Goal: Book appointment/travel/reservation

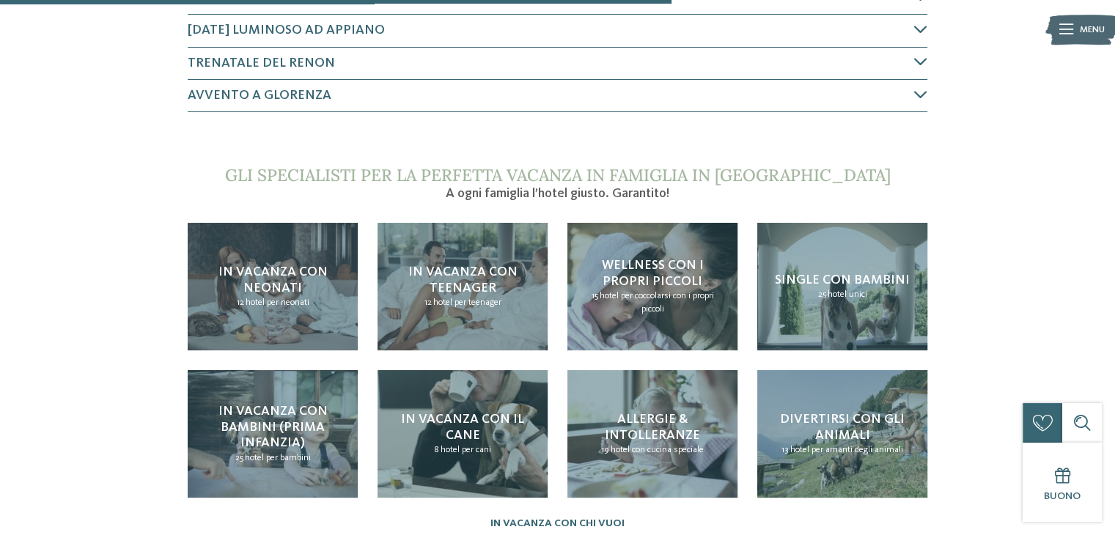
scroll to position [1070, 0]
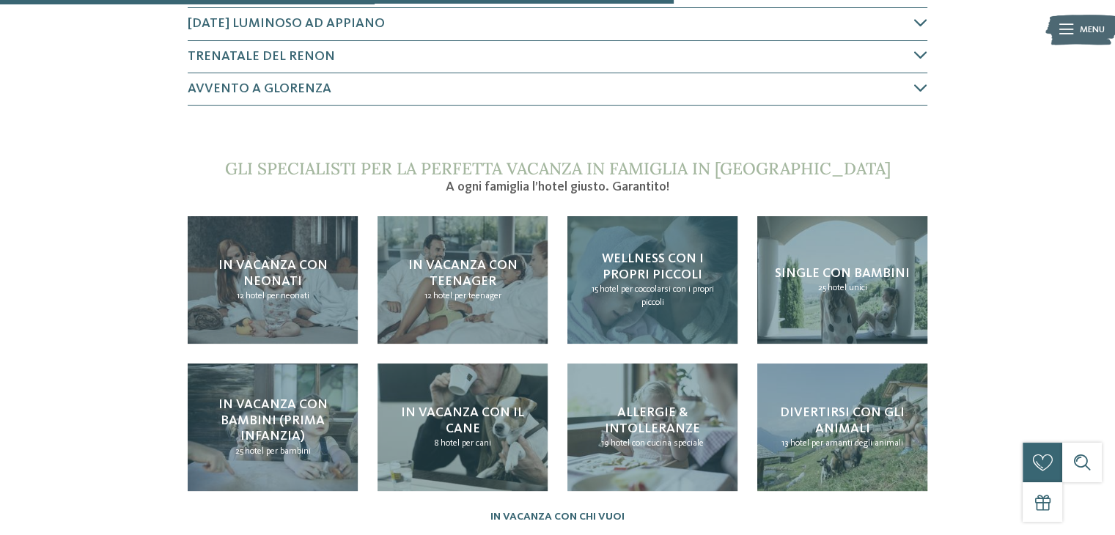
click at [647, 253] on span "Wellness con i propri piccoli" at bounding box center [652, 266] width 102 height 29
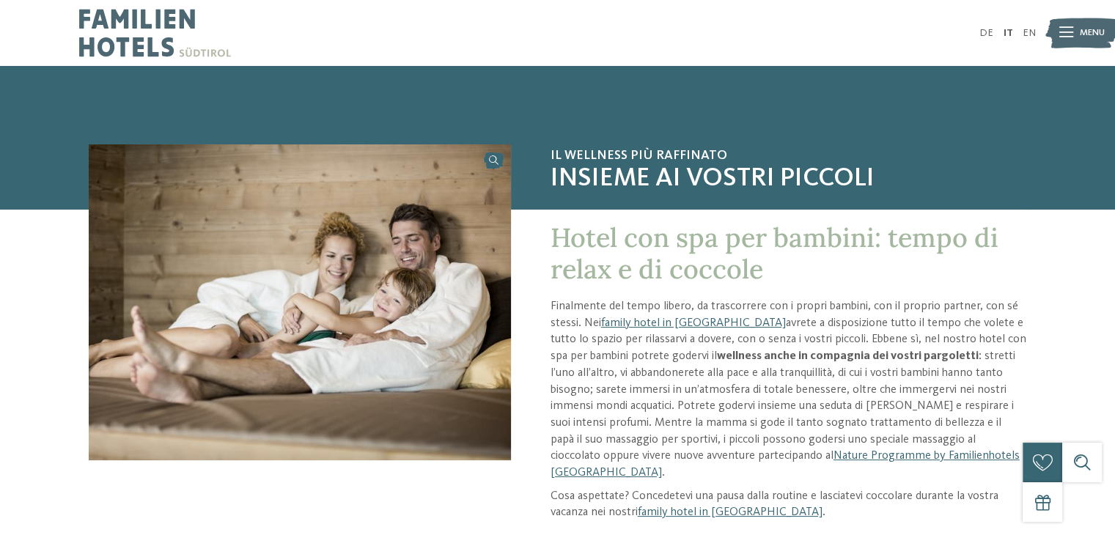
click at [1082, 29] on span "Menu" at bounding box center [1092, 32] width 25 height 13
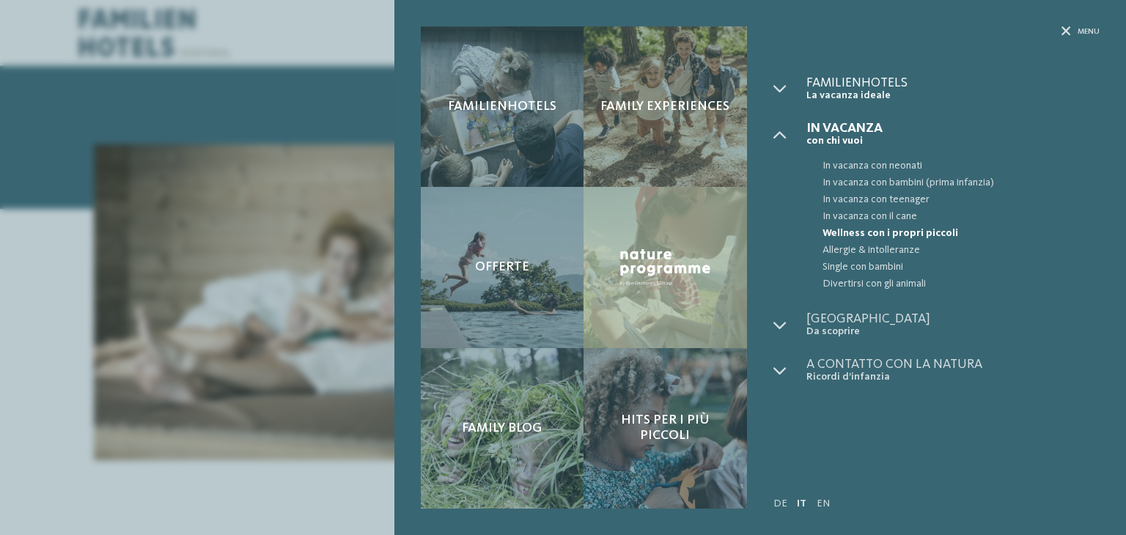
click at [851, 86] on span "Familienhotels" at bounding box center [952, 82] width 293 height 13
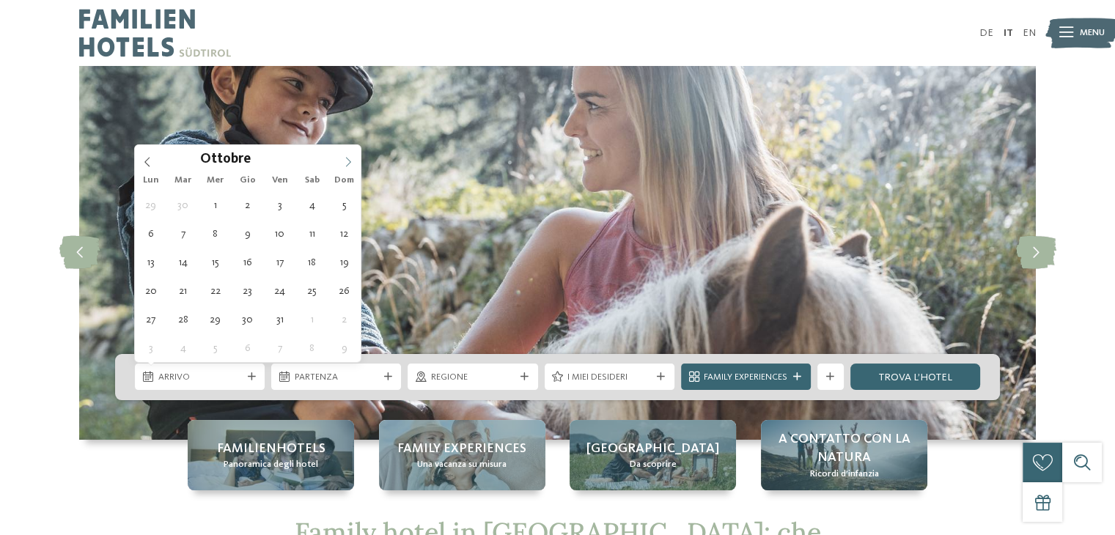
click at [348, 167] on span at bounding box center [348, 157] width 25 height 25
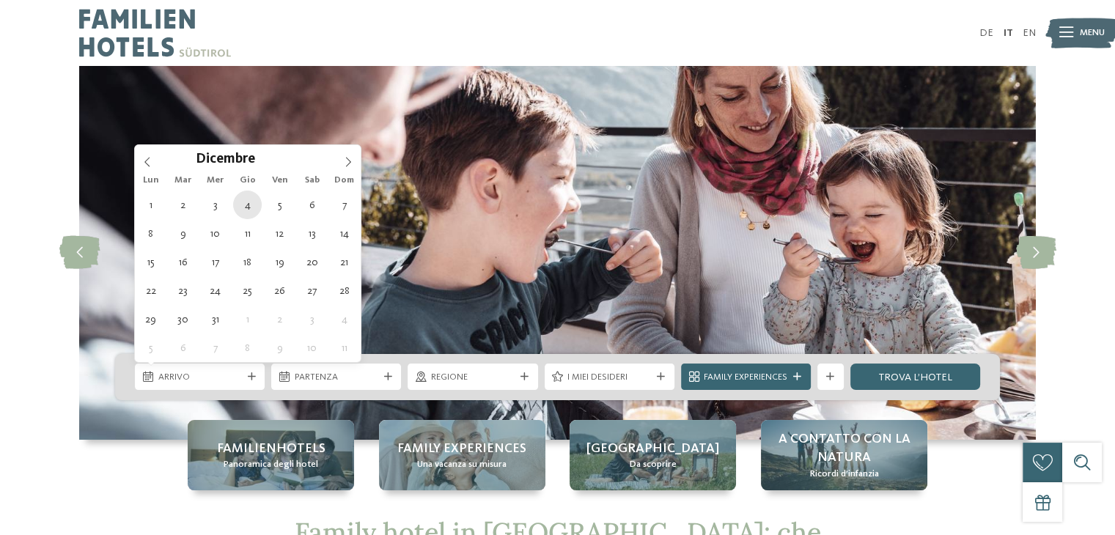
type div "[DATE]"
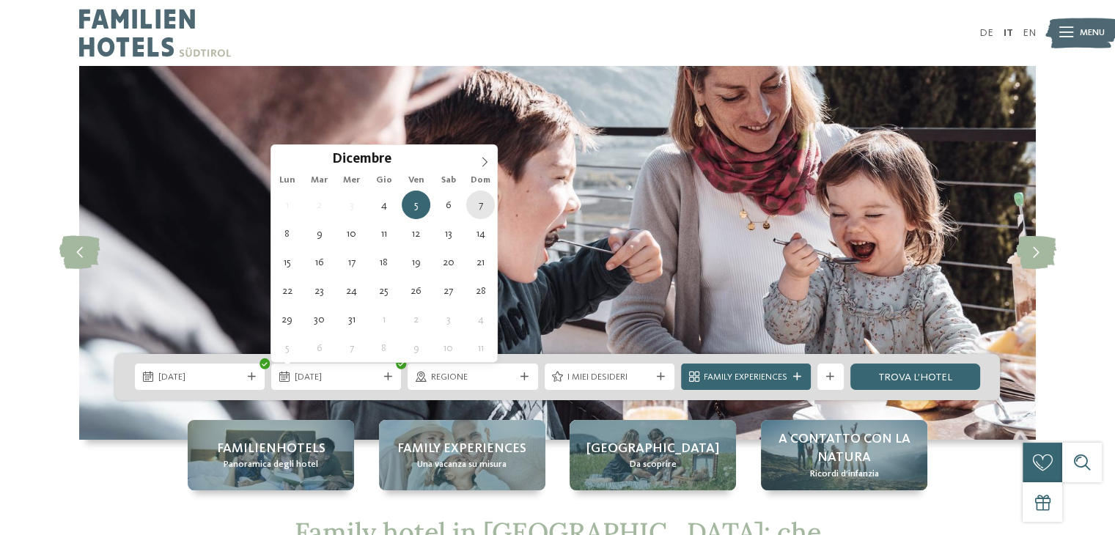
type div "[DATE]"
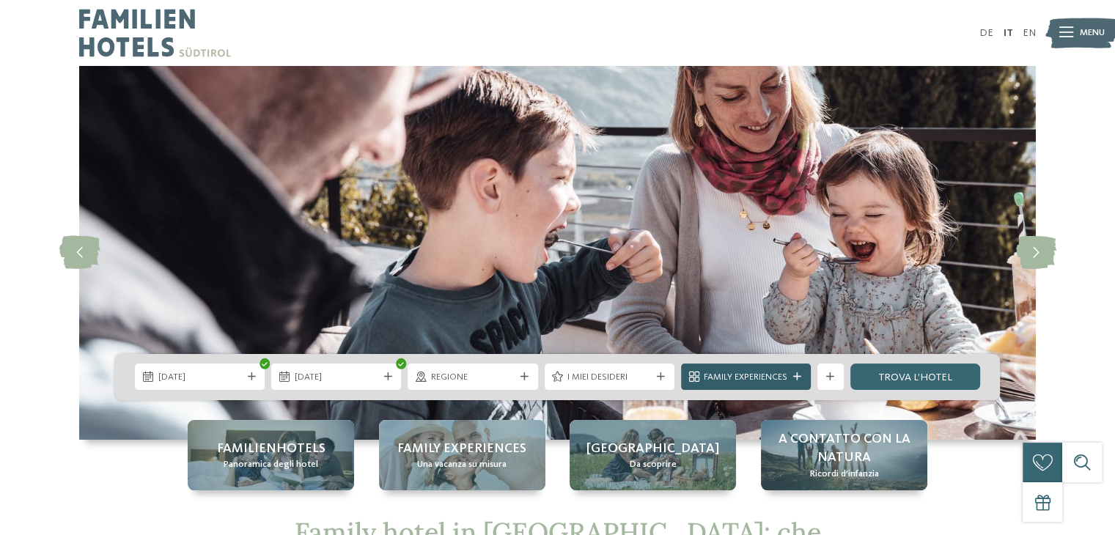
click at [797, 375] on icon at bounding box center [797, 377] width 8 height 8
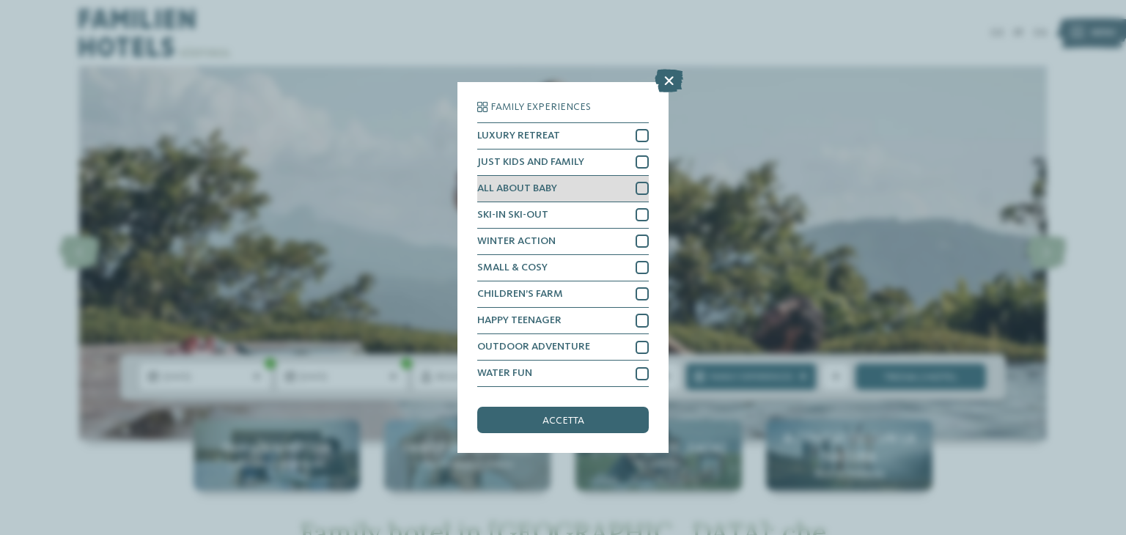
click at [528, 184] on span "ALL ABOUT BABY" at bounding box center [517, 188] width 80 height 10
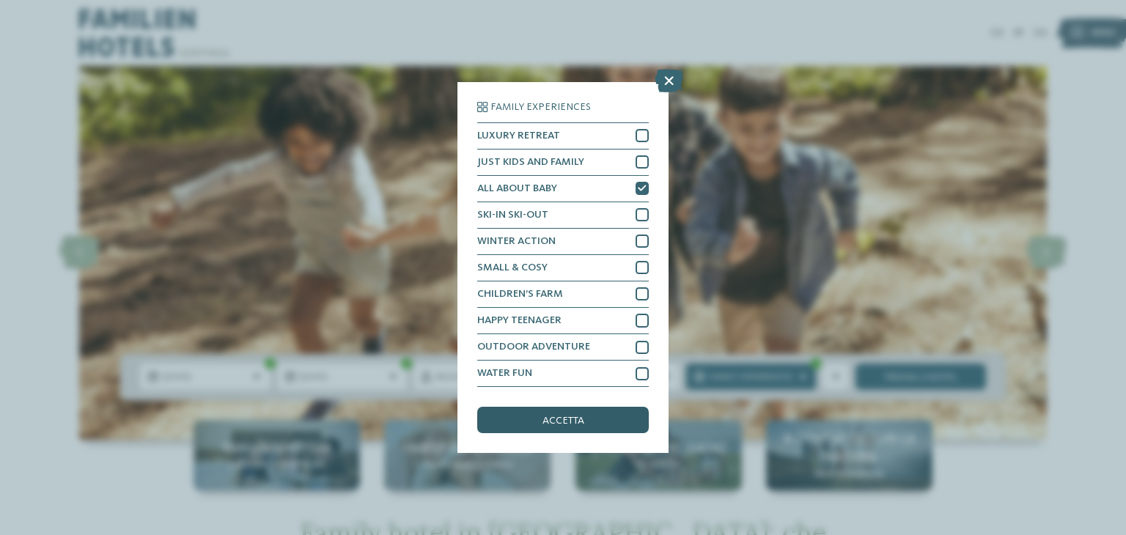
click at [543, 423] on span "accetta" at bounding box center [563, 421] width 42 height 10
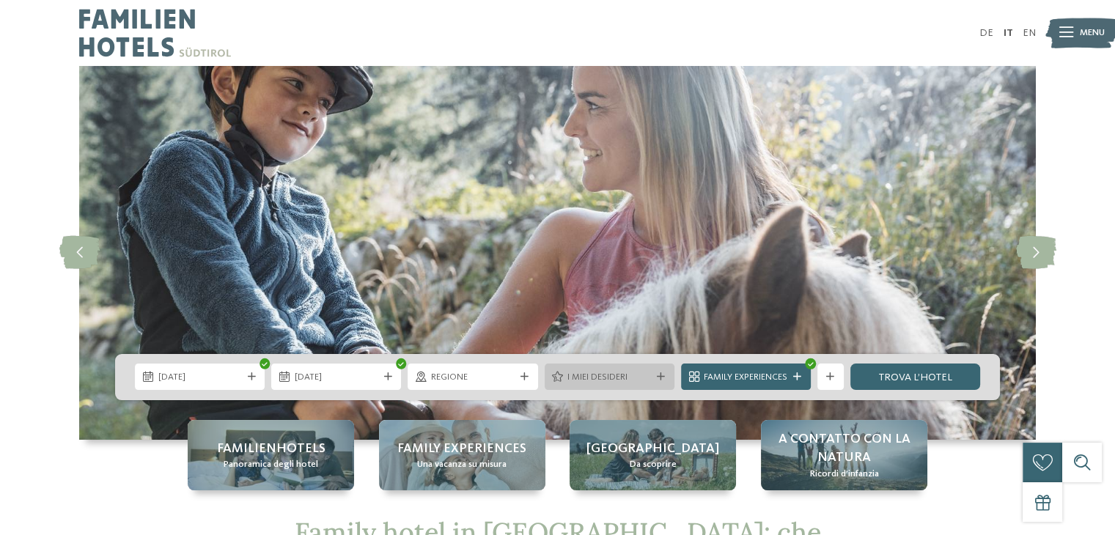
click at [641, 367] on div "I miei desideri" at bounding box center [610, 377] width 130 height 26
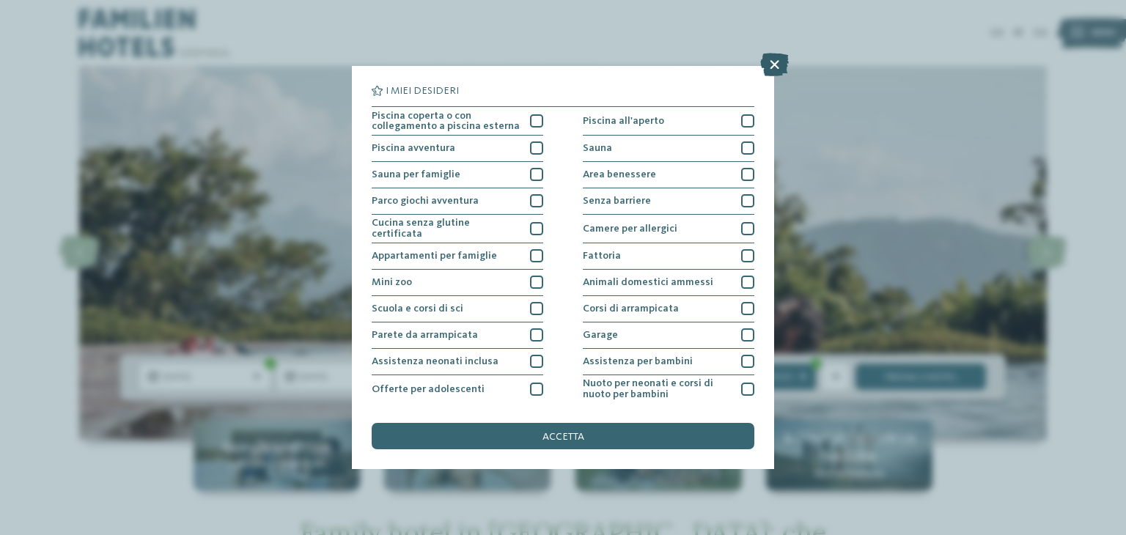
click at [776, 58] on icon at bounding box center [774, 64] width 29 height 23
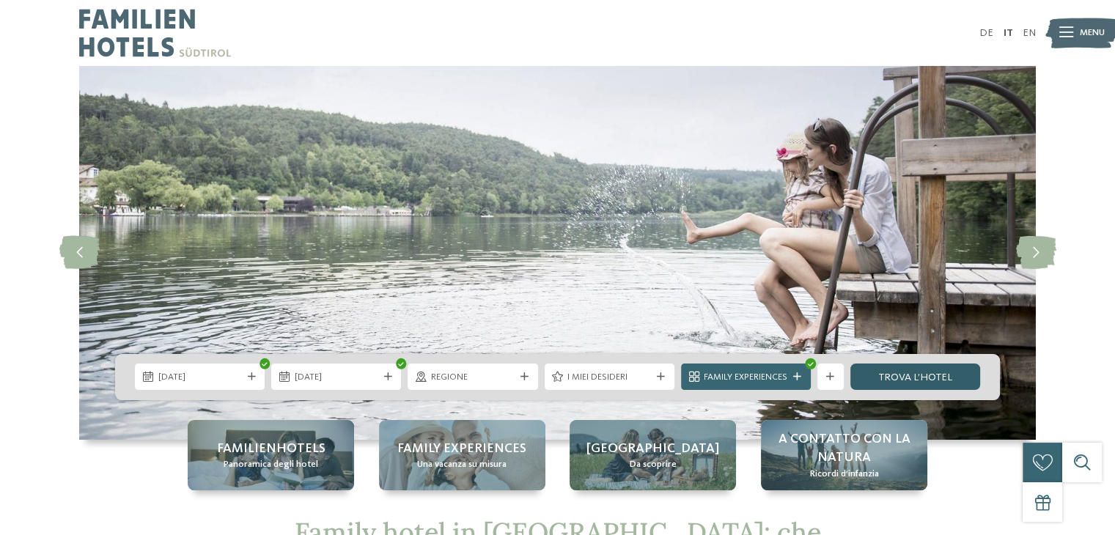
click at [920, 383] on link "trova l’hotel" at bounding box center [915, 377] width 130 height 26
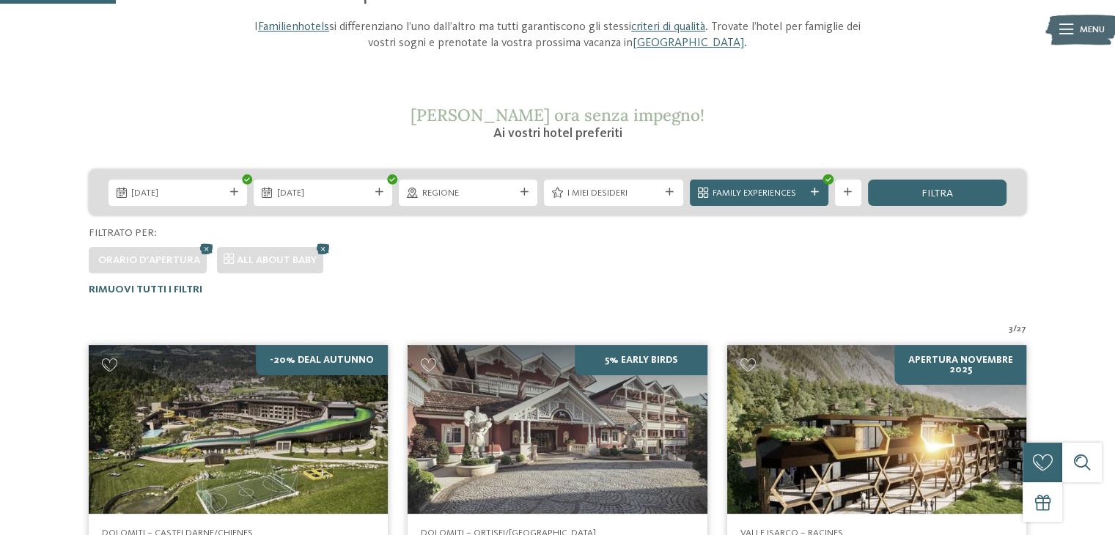
scroll to position [122, 0]
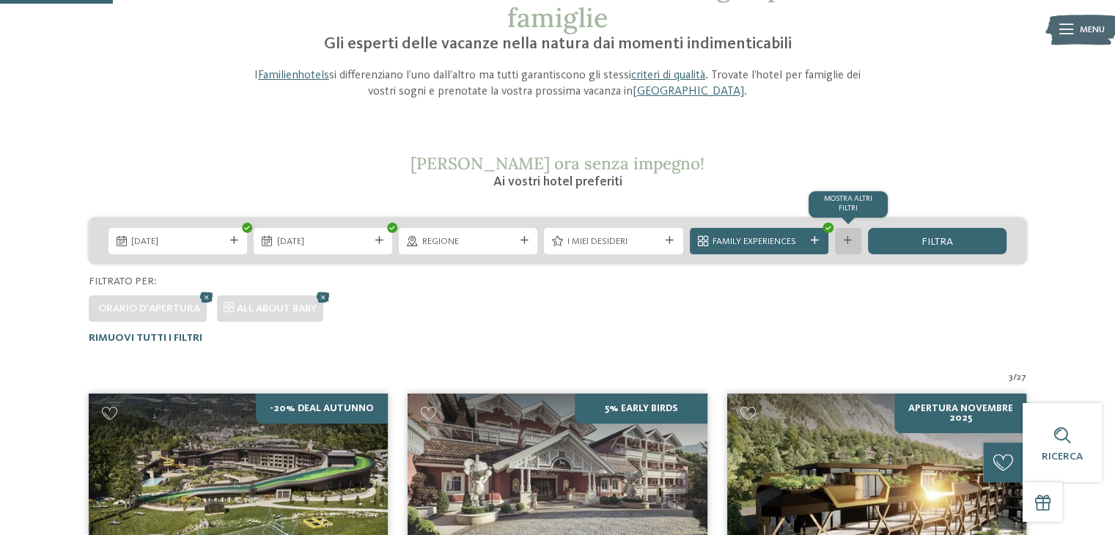
click at [852, 237] on div at bounding box center [847, 241] width 13 height 8
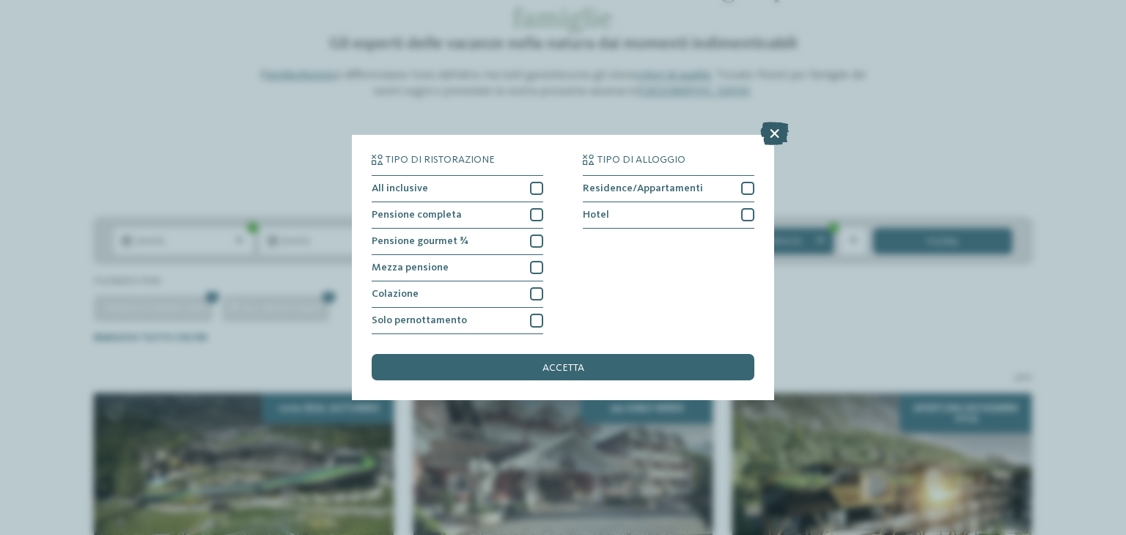
click at [775, 133] on icon at bounding box center [774, 133] width 29 height 23
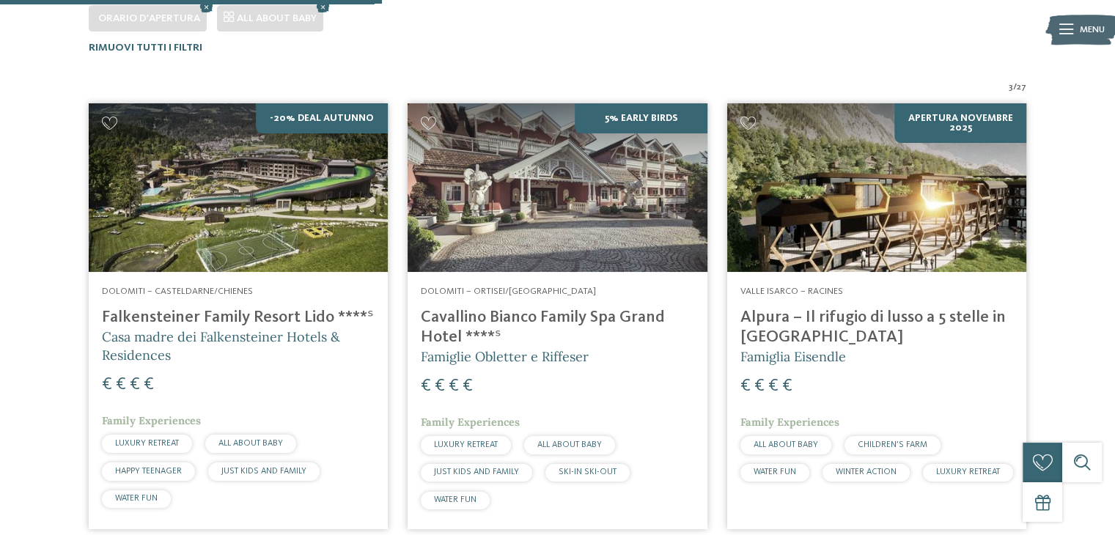
scroll to position [411, 0]
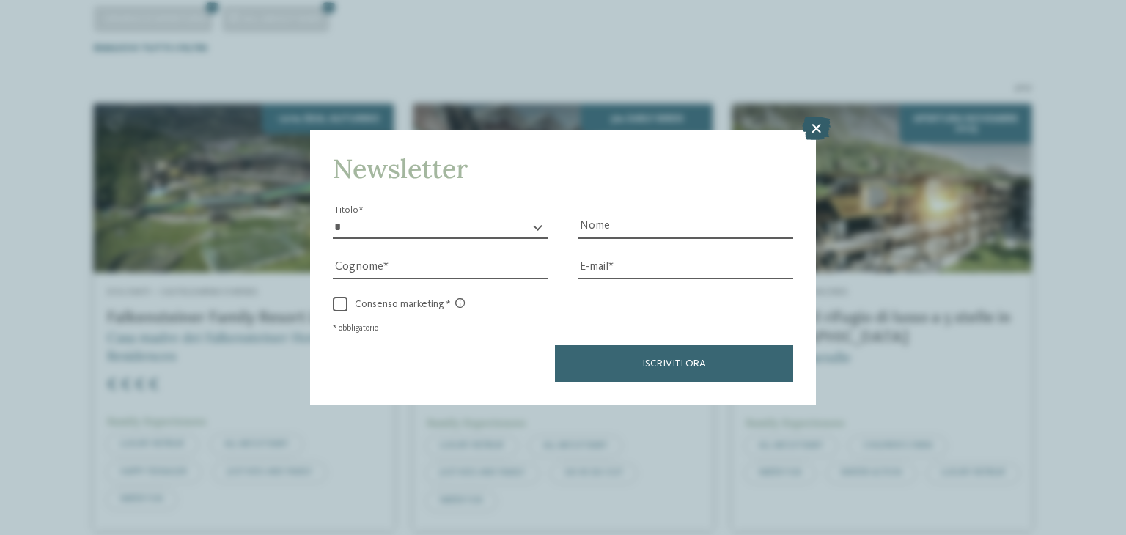
click at [816, 130] on icon at bounding box center [816, 128] width 29 height 23
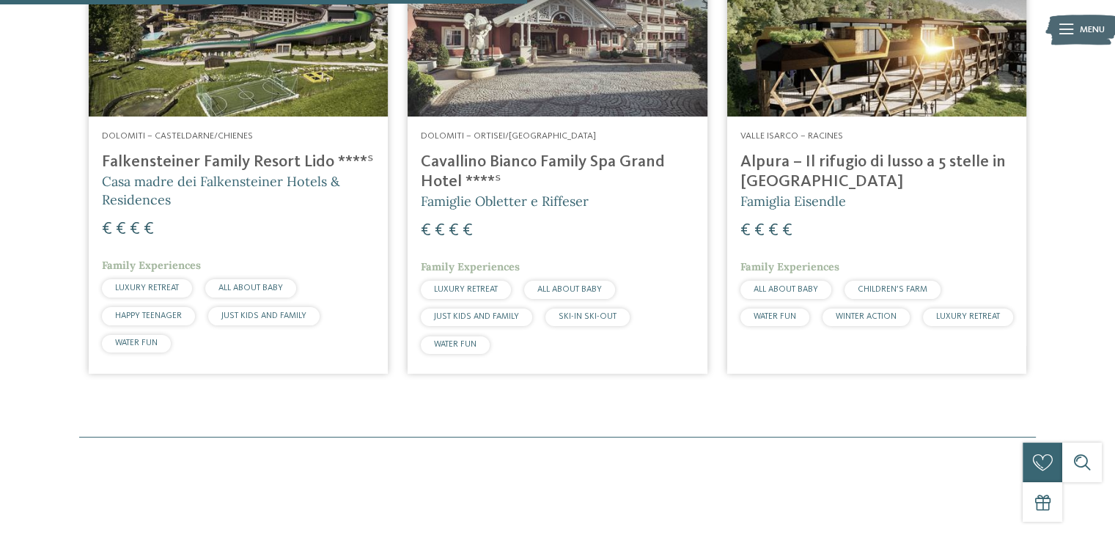
scroll to position [568, 0]
click at [844, 162] on h4 "Alpura – Il rifugio di lusso a 5 stelle in [GEOGRAPHIC_DATA]" at bounding box center [876, 172] width 273 height 40
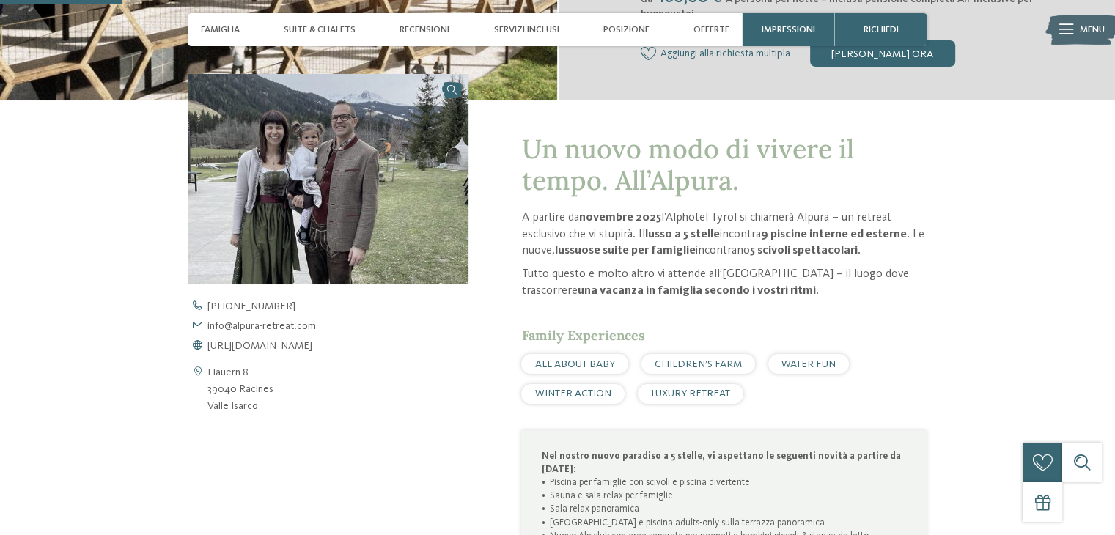
click at [300, 339] on div "+39 0472 659 158 info@ no-spam. alpura-retreat. no-spam. com https://www.alpura…" at bounding box center [339, 326] width 303 height 50
click at [292, 343] on span "https://www.alpura-retreat.com/it" at bounding box center [259, 346] width 105 height 10
